Goal: Transaction & Acquisition: Purchase product/service

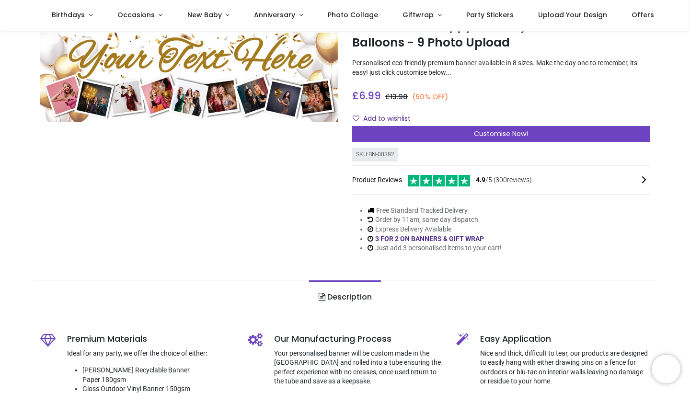
scroll to position [43, 0]
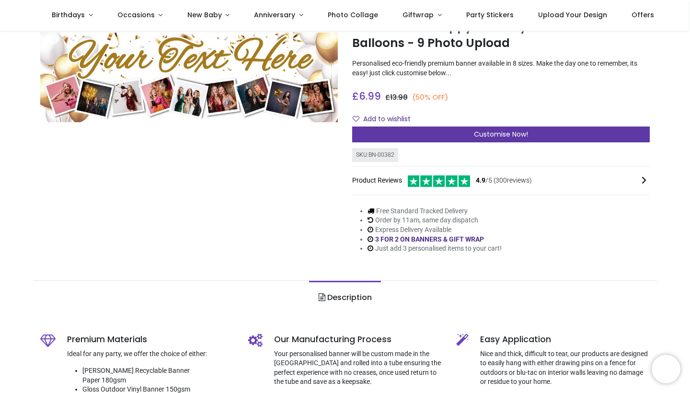
click at [464, 133] on div "Customise Now!" at bounding box center [501, 135] width 298 height 16
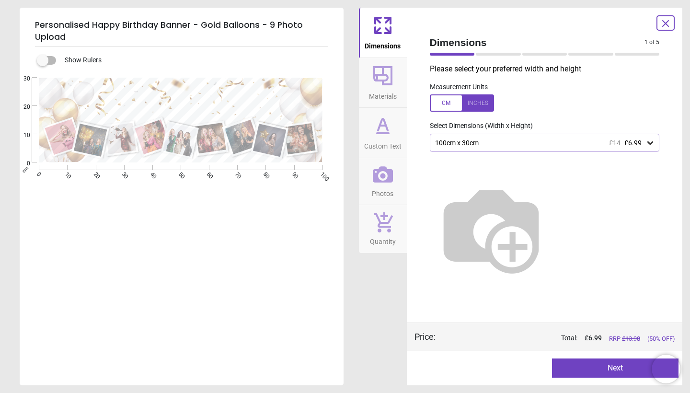
click at [475, 104] on div at bounding box center [462, 102] width 64 height 17
click at [473, 142] on div "39.4" x 11.8" (3ft 3" x 1ft) £14 £6.99" at bounding box center [540, 143] width 212 height 8
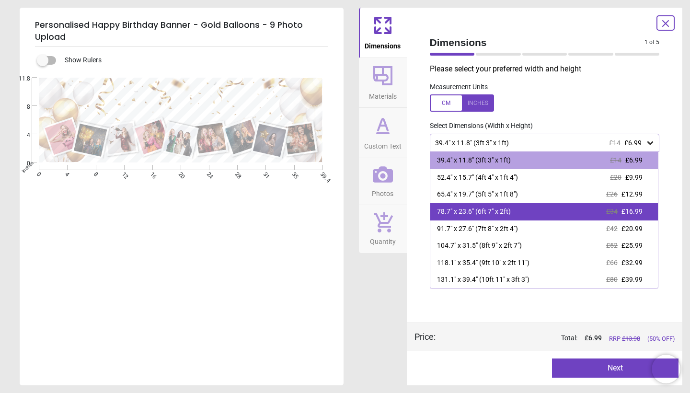
click at [471, 211] on div "78.7" x 23.6" (6ft 7" x 2ft)" at bounding box center [474, 212] width 74 height 10
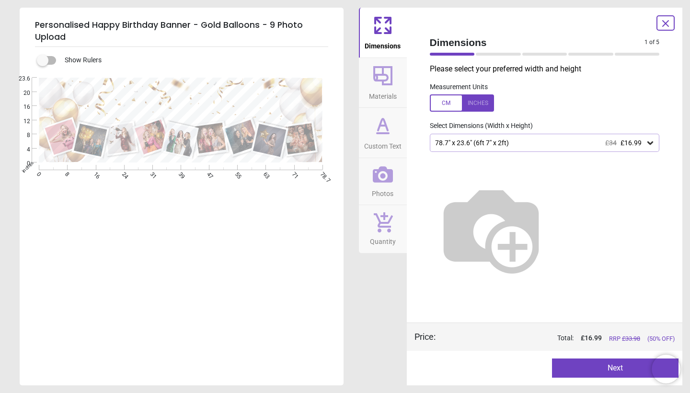
click at [668, 23] on icon at bounding box center [666, 24] width 12 height 12
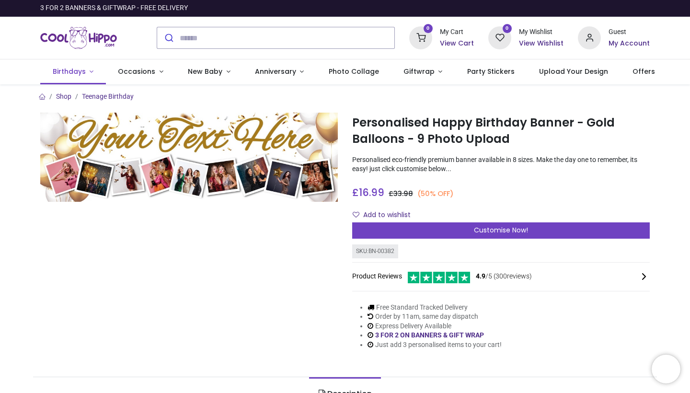
click at [72, 75] on span "Birthdays" at bounding box center [69, 72] width 33 height 10
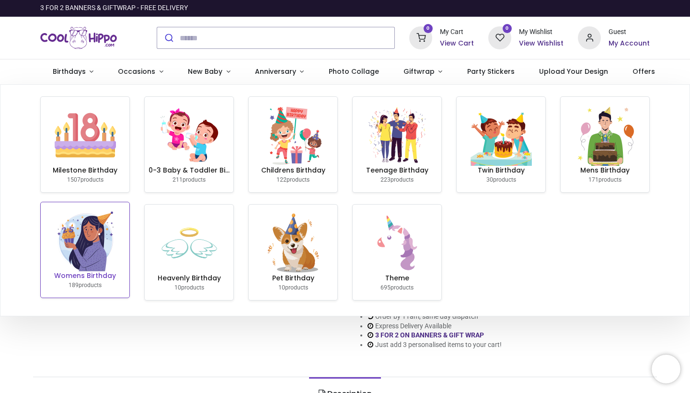
click at [82, 264] on img at bounding box center [85, 240] width 61 height 61
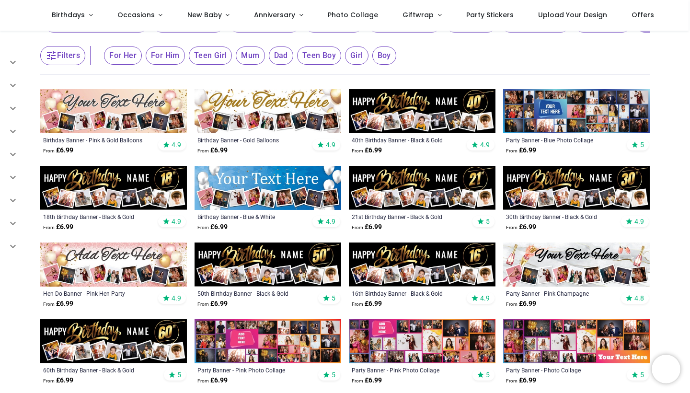
scroll to position [115, 0]
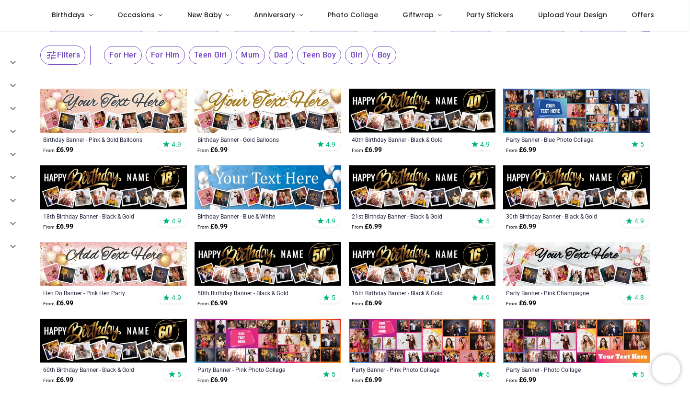
click at [89, 129] on img at bounding box center [113, 111] width 147 height 44
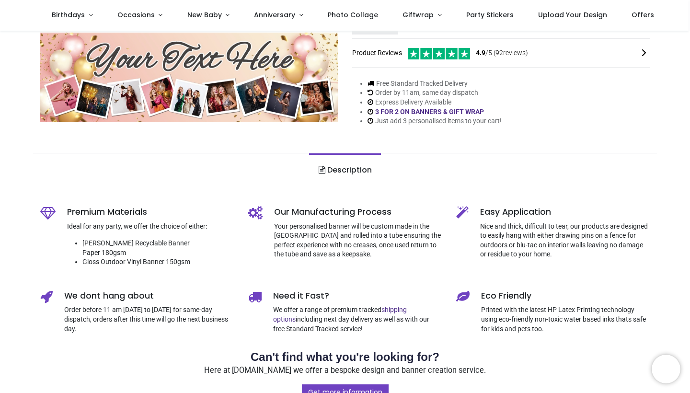
scroll to position [174, 0]
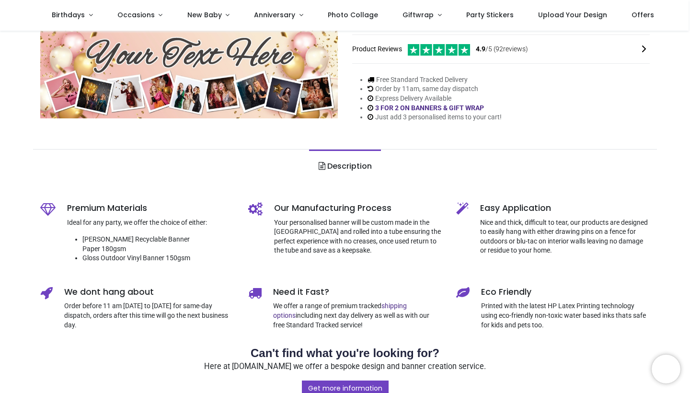
click at [350, 163] on link "Description" at bounding box center [344, 167] width 71 height 34
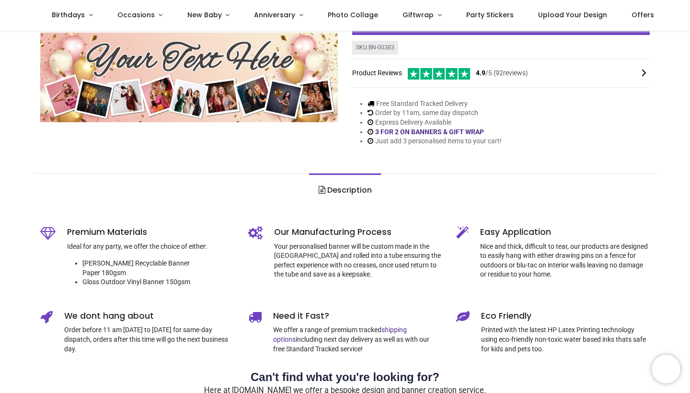
scroll to position [152, 0]
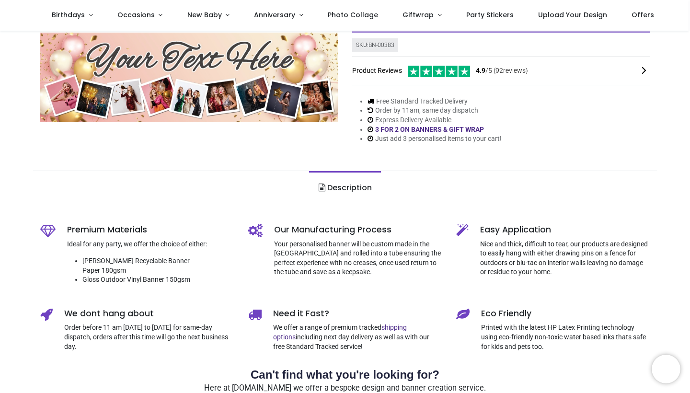
click at [320, 186] on span at bounding box center [322, 188] width 7 height 8
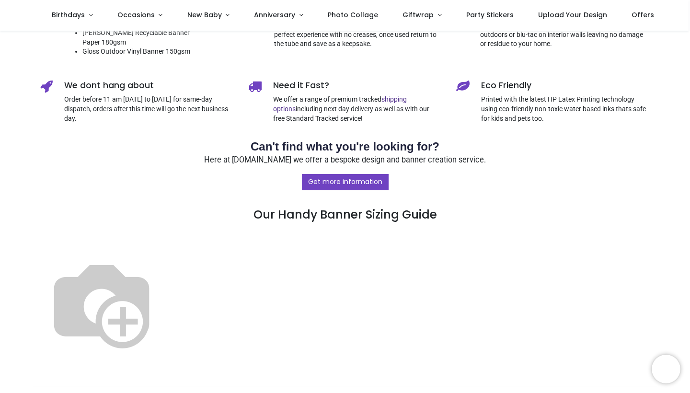
scroll to position [379, 0]
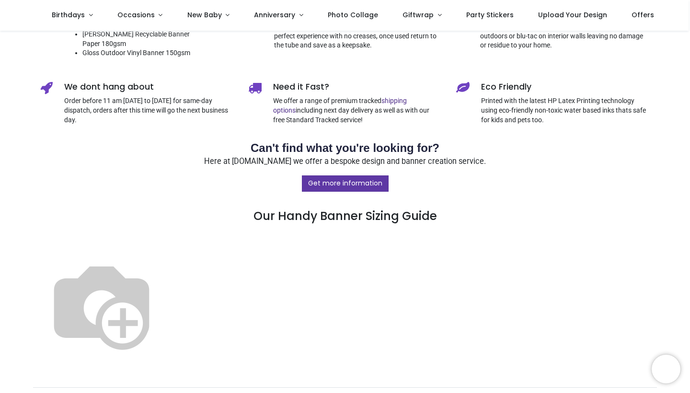
click at [333, 175] on link "Get more information" at bounding box center [345, 183] width 87 height 16
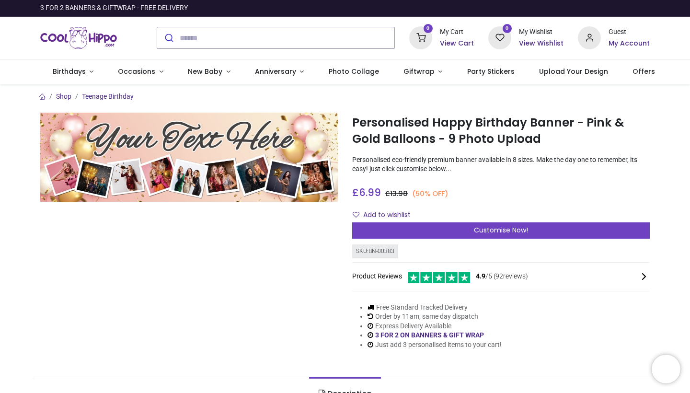
scroll to position [0, 0]
